Goal: Task Accomplishment & Management: Complete application form

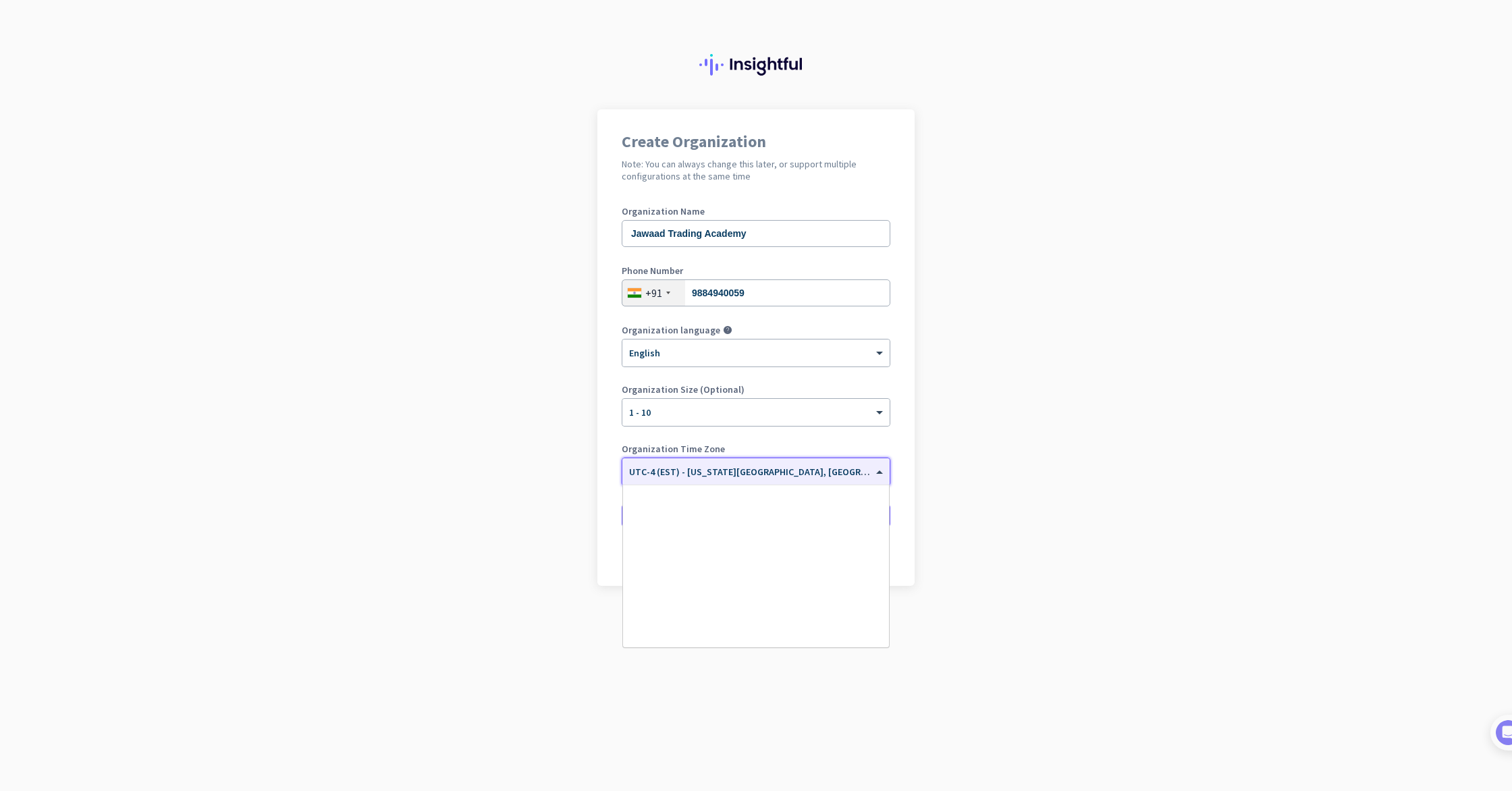
click at [881, 472] on span at bounding box center [881, 472] width 17 height 11
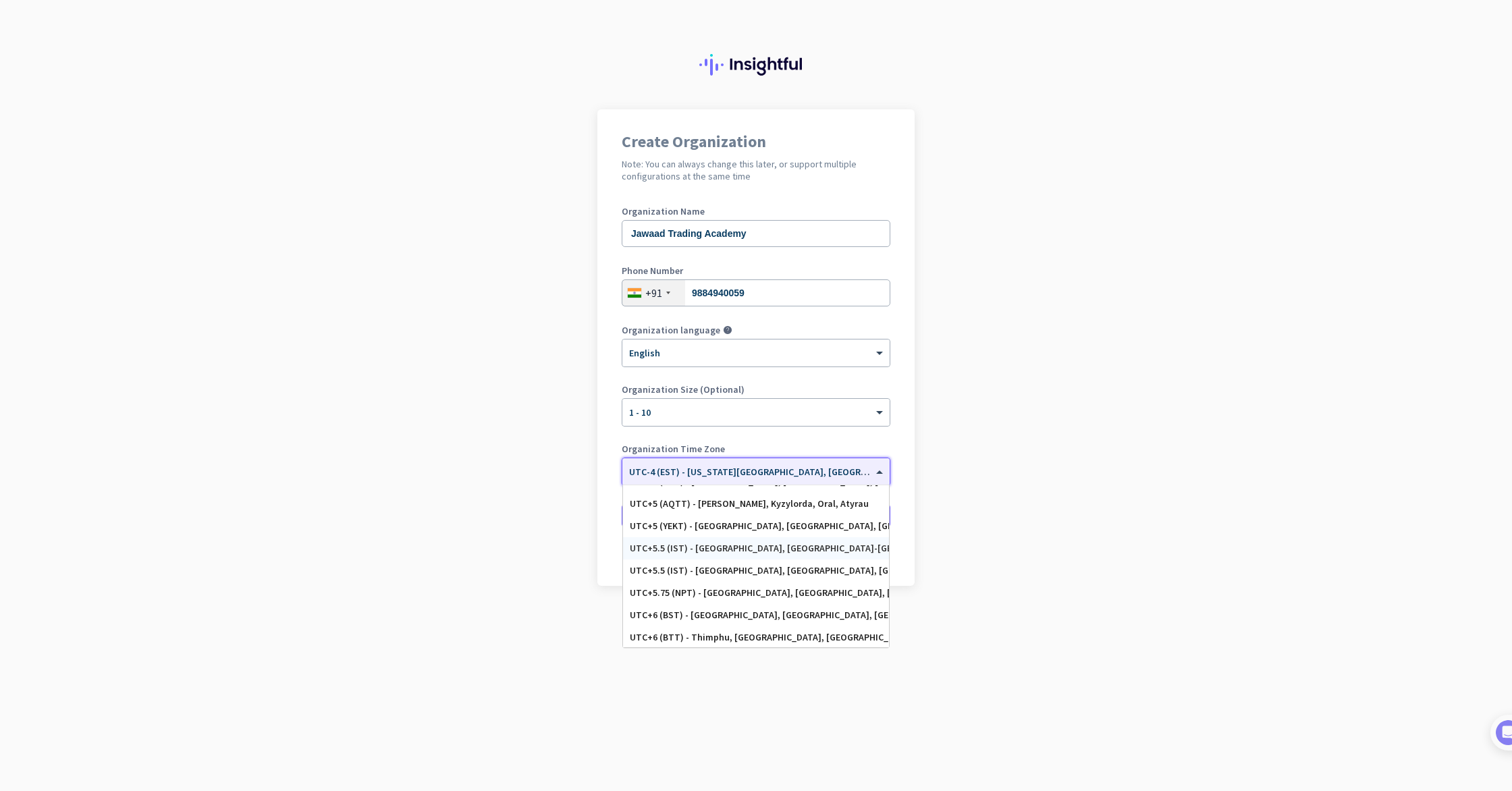
scroll to position [5342, 0]
click at [748, 570] on div "UTC+5.5 (IST) - [GEOGRAPHIC_DATA], [GEOGRAPHIC_DATA], [GEOGRAPHIC_DATA], [GEOGR…" at bounding box center [756, 569] width 253 height 11
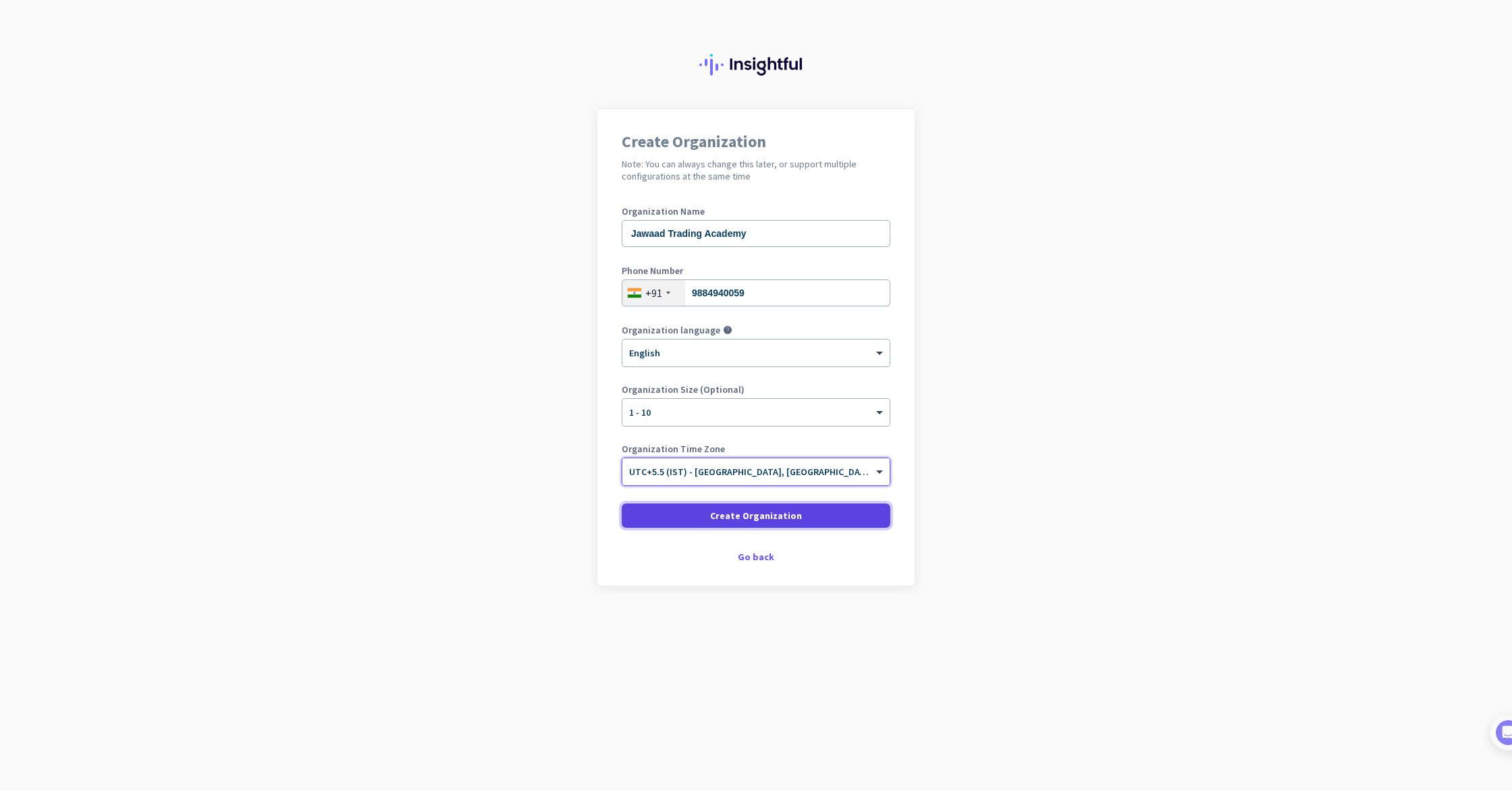
click at [707, 521] on span at bounding box center [756, 515] width 268 height 32
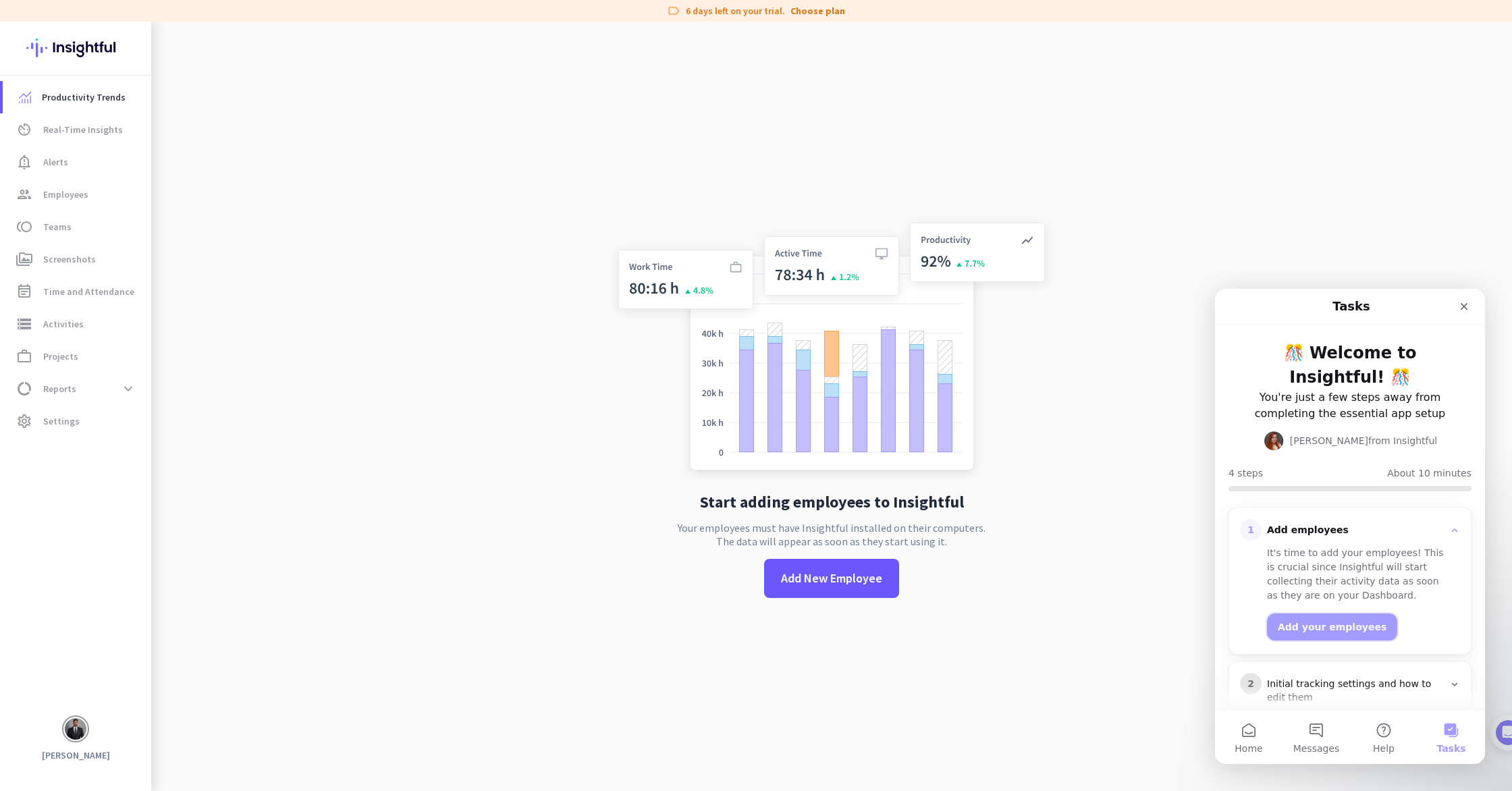
click at [1343, 613] on button "Add your employees" at bounding box center [1331, 626] width 130 height 27
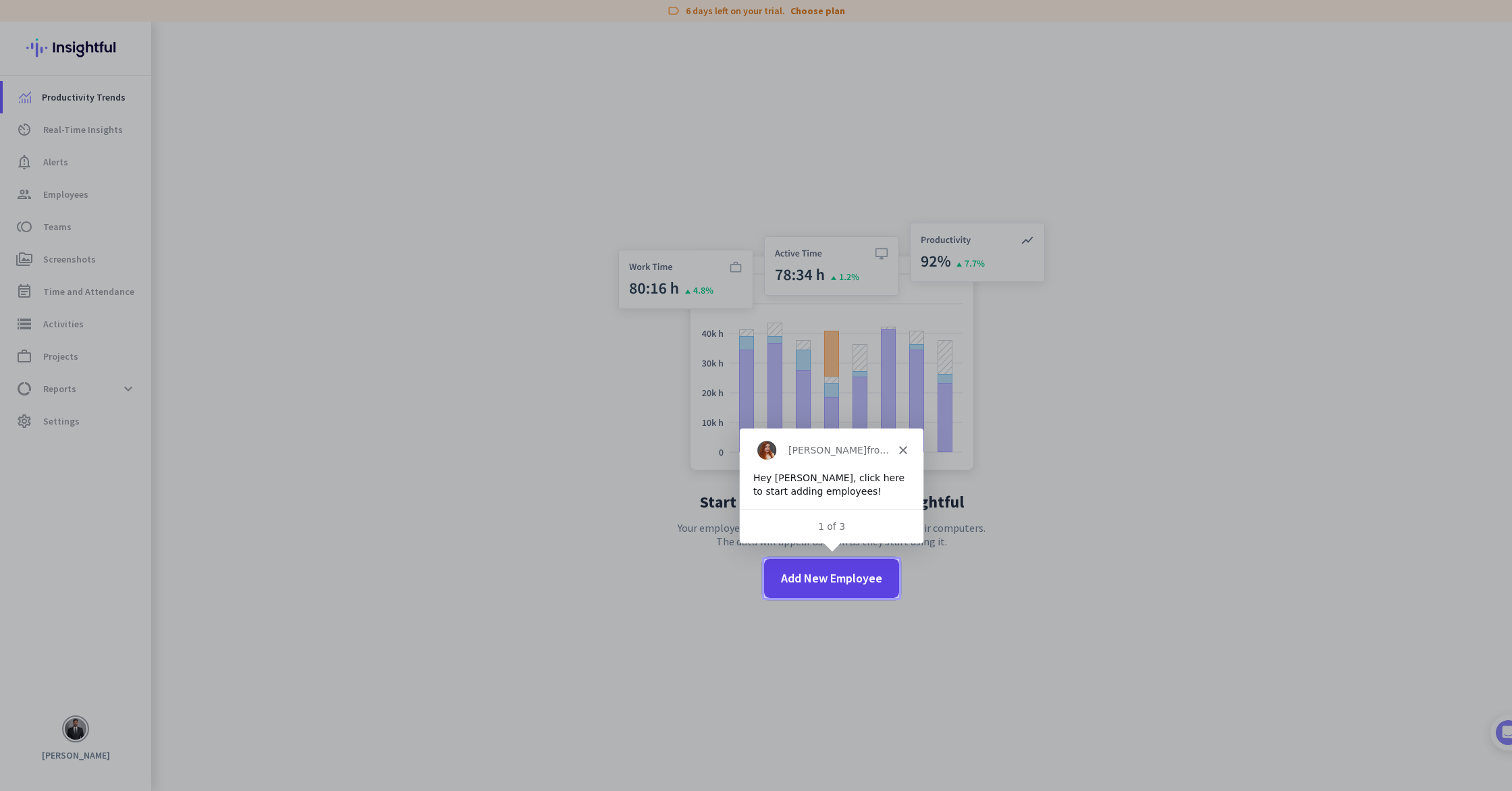
click at [853, 577] on span "Add New Employee" at bounding box center [832, 578] width 101 height 18
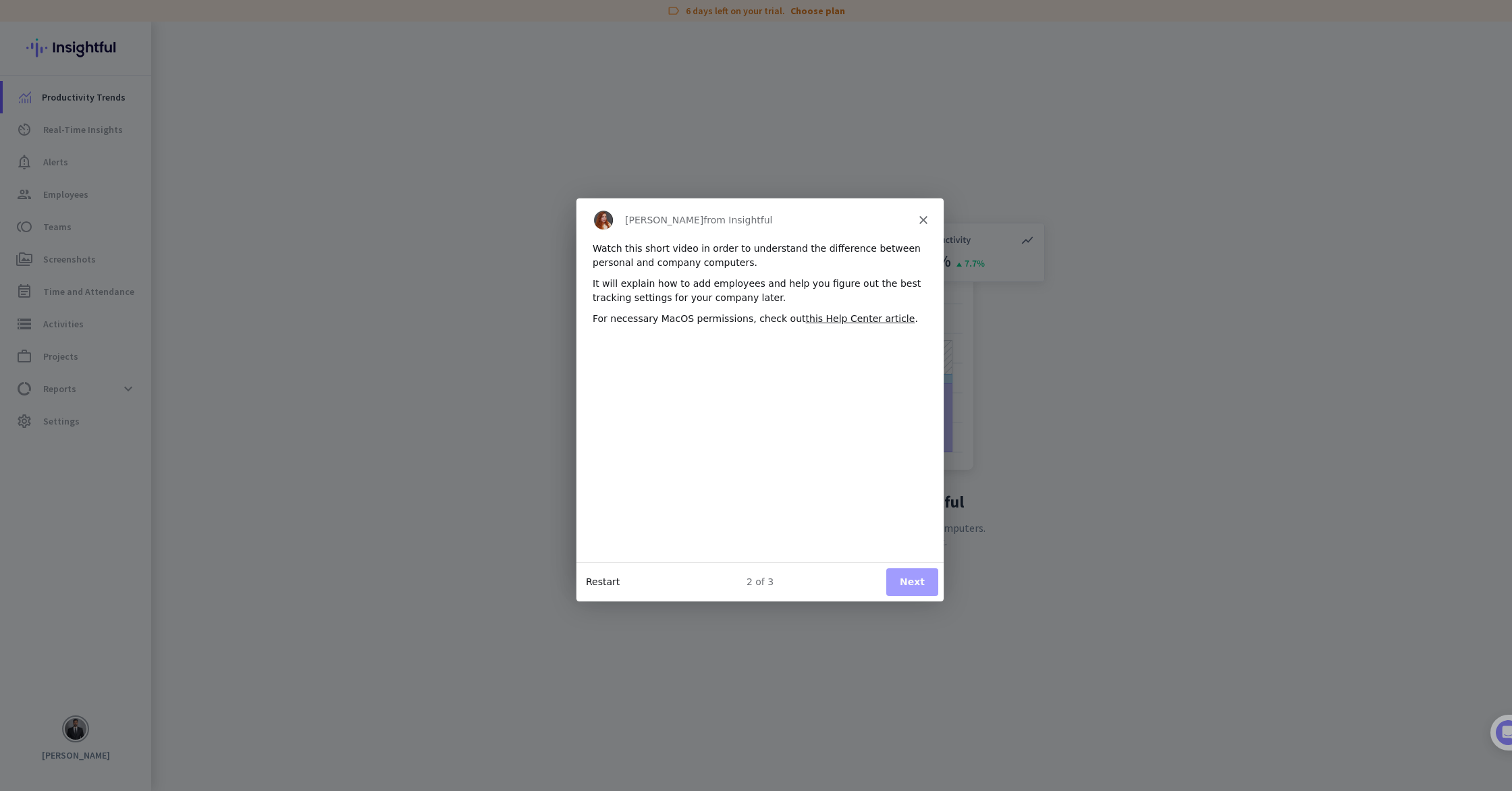
click at [608, 584] on button "Restart" at bounding box center [602, 581] width 34 height 14
